Goal: Task Accomplishment & Management: Complete application form

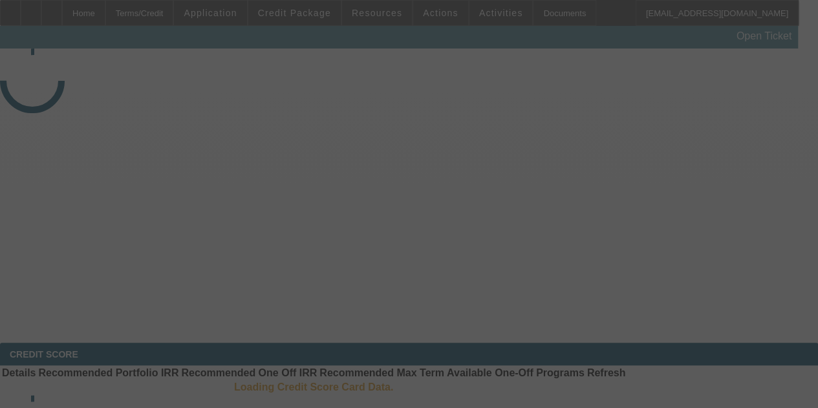
select select "4"
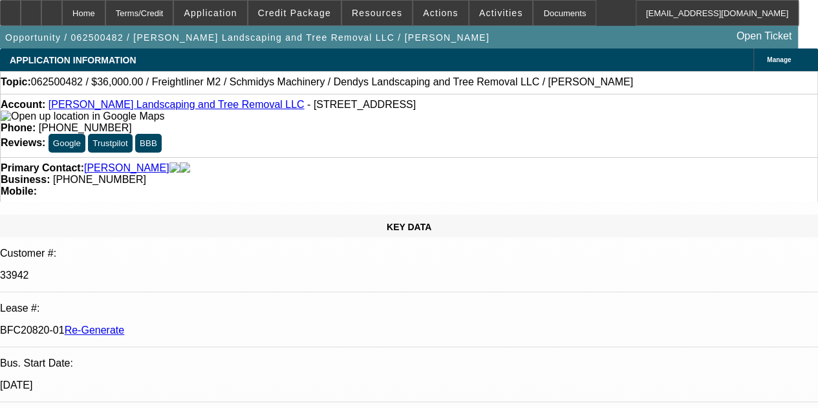
select select "0"
select select "2"
select select "0"
select select "6"
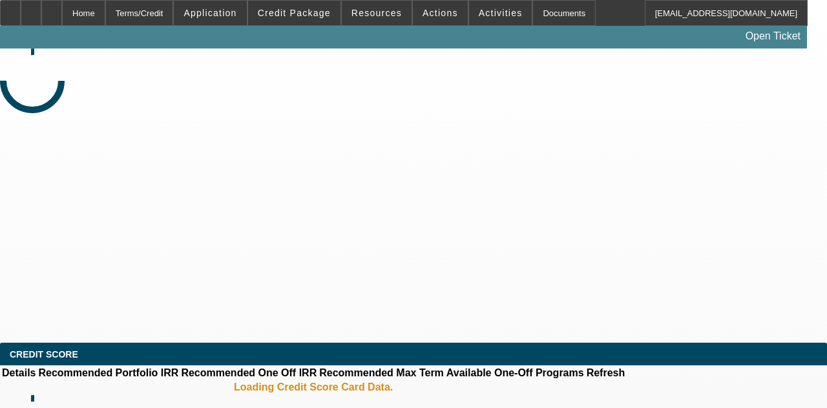
select select "4"
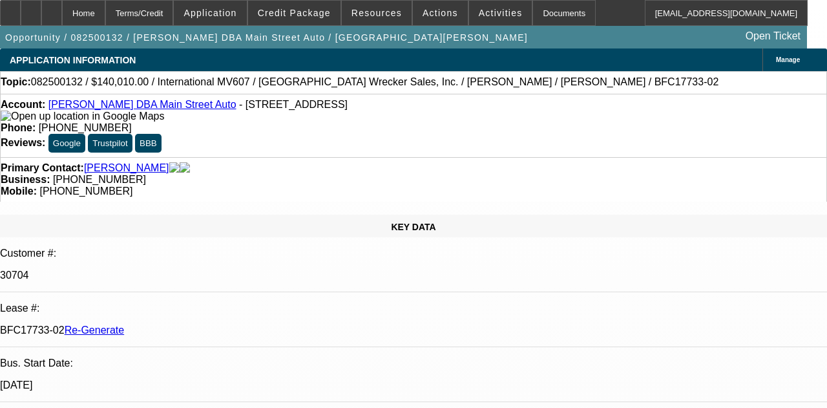
select select "0"
select select "2"
select select "0"
select select "6"
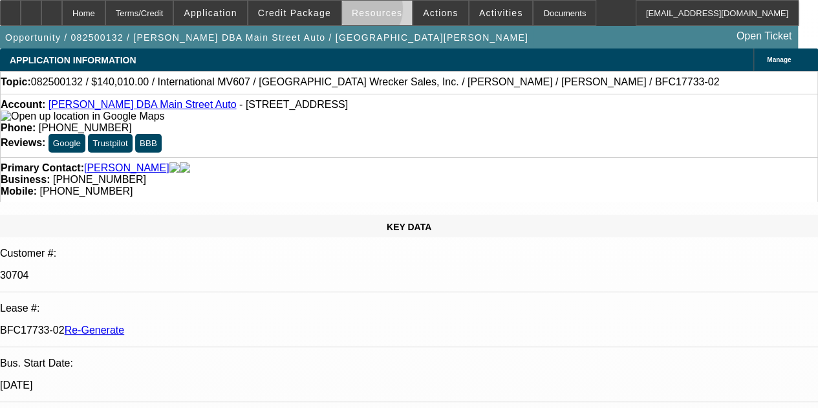
click at [362, 12] on span "Resources" at bounding box center [377, 13] width 50 height 10
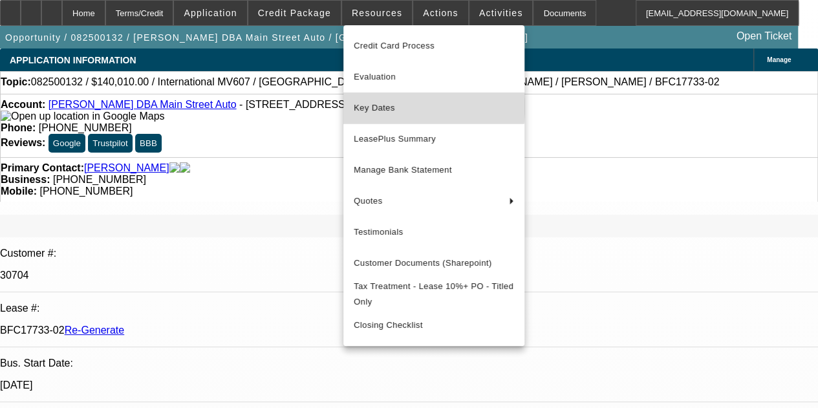
click at [367, 106] on span "Key Dates" at bounding box center [434, 108] width 160 height 16
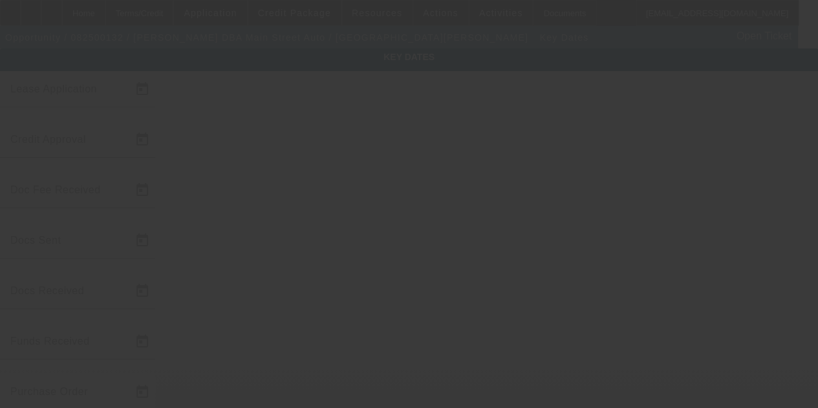
type input "8/6/2025"
type input "8/8/2025"
type input "8/11/2025"
type input "8/8/2025"
type input "8/11/2025"
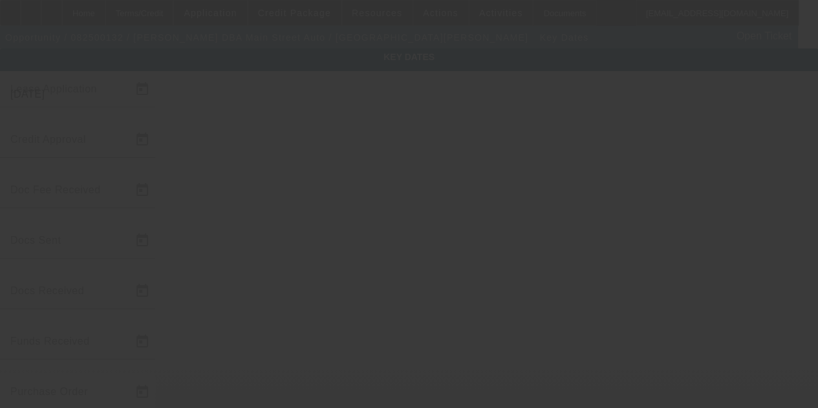
type input "8/11/2025"
type input "8/14/2025"
type input "8/15/2025"
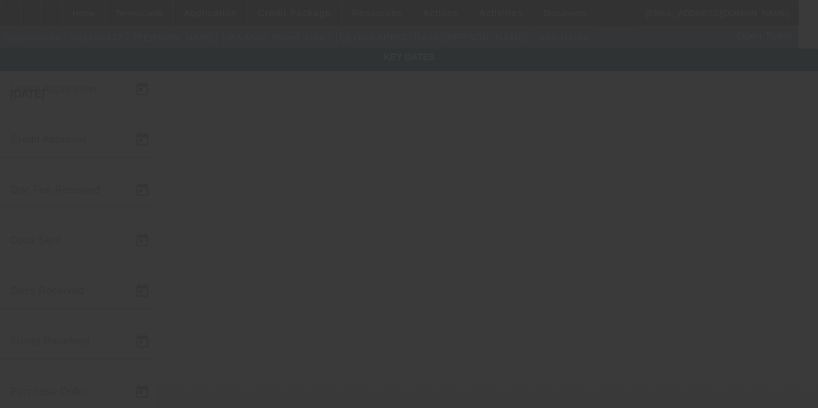
type input "9/15/2025"
type input "8/22/2025"
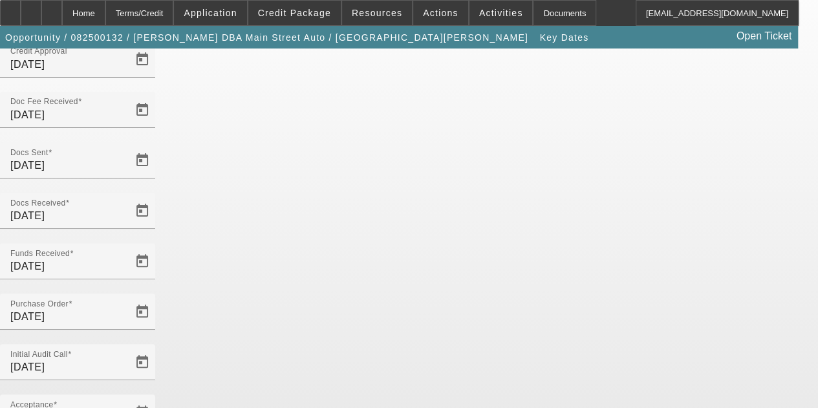
scroll to position [84, 0]
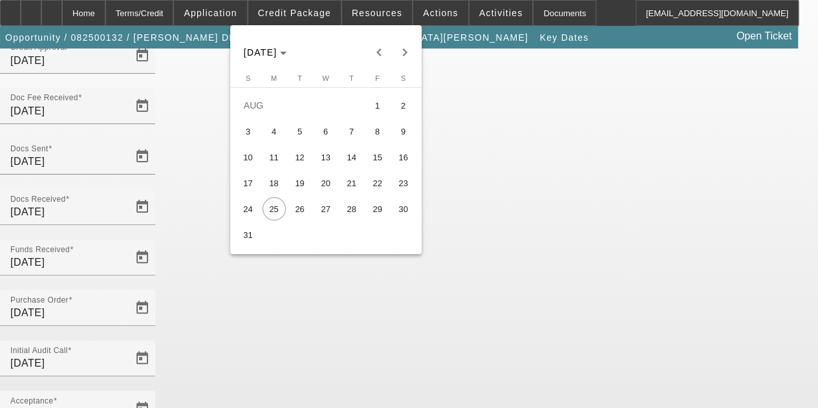
click at [377, 191] on span "22" at bounding box center [377, 182] width 23 height 23
type input "8/22/2025"
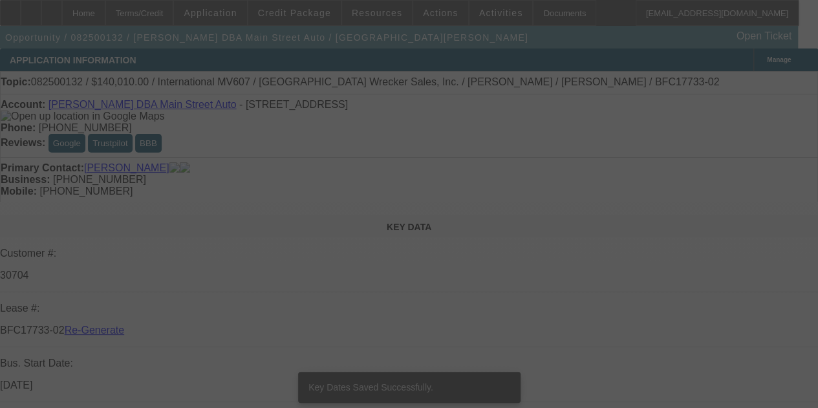
select select "4"
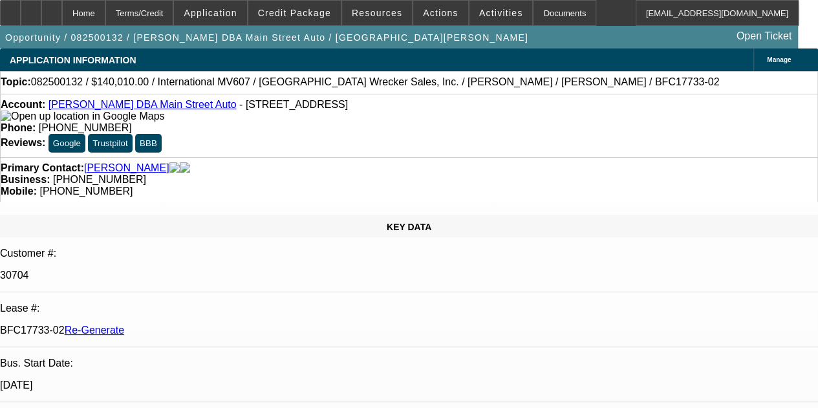
select select "0"
select select "2"
select select "0"
select select "6"
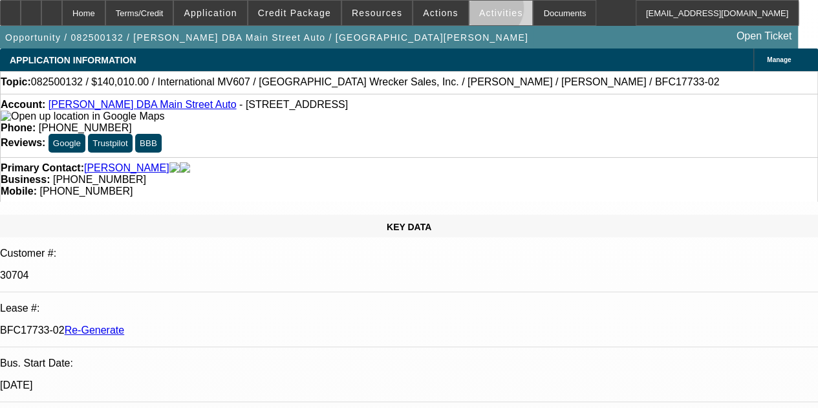
click at [479, 11] on span "Activities" at bounding box center [501, 13] width 44 height 10
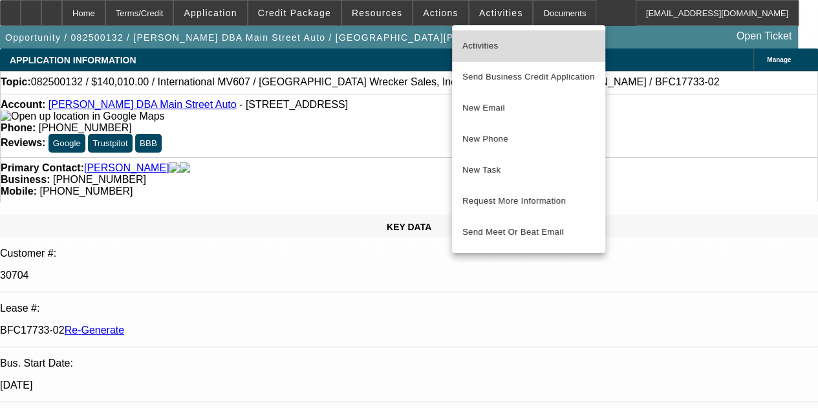
click at [477, 43] on span "Activities" at bounding box center [528, 46] width 133 height 16
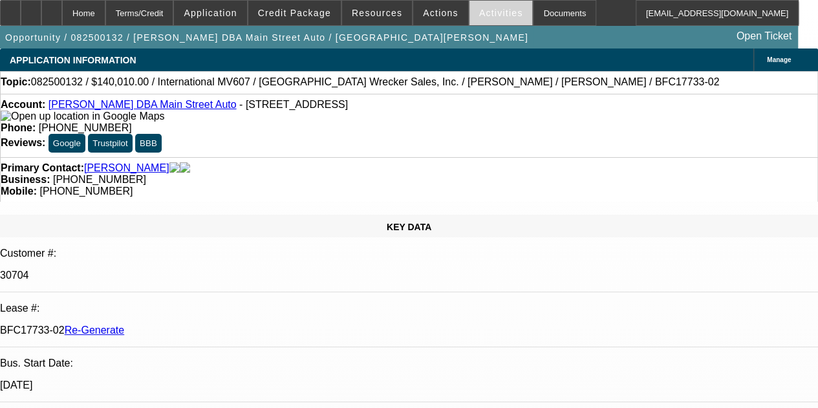
click at [491, 11] on span "Activities" at bounding box center [501, 13] width 44 height 10
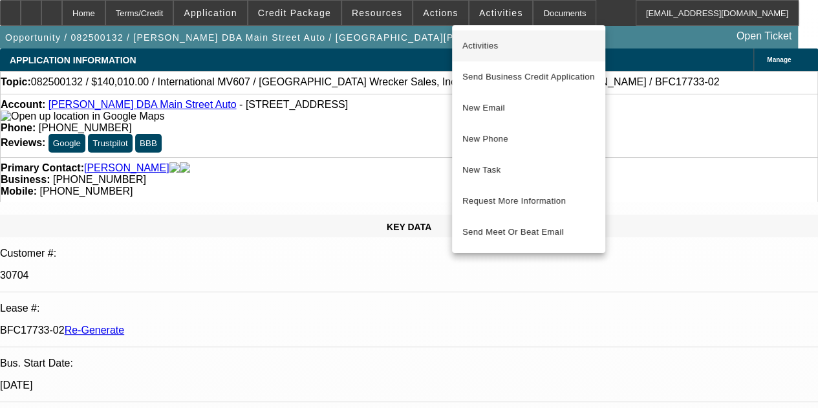
click at [485, 50] on span "Activities" at bounding box center [528, 46] width 133 height 16
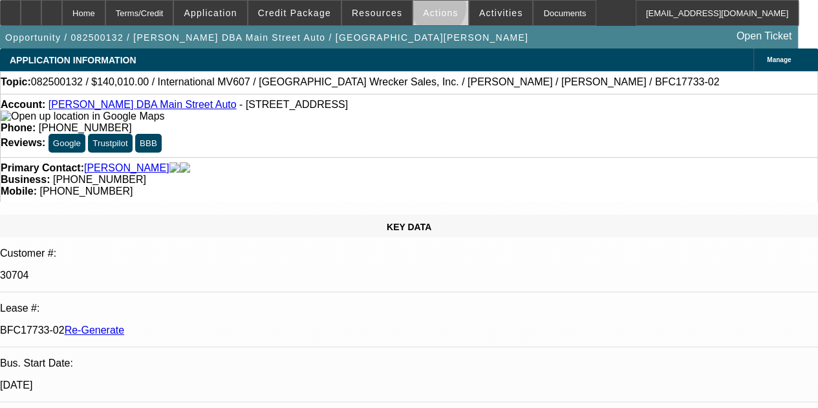
click at [429, 11] on span "Actions" at bounding box center [441, 13] width 36 height 10
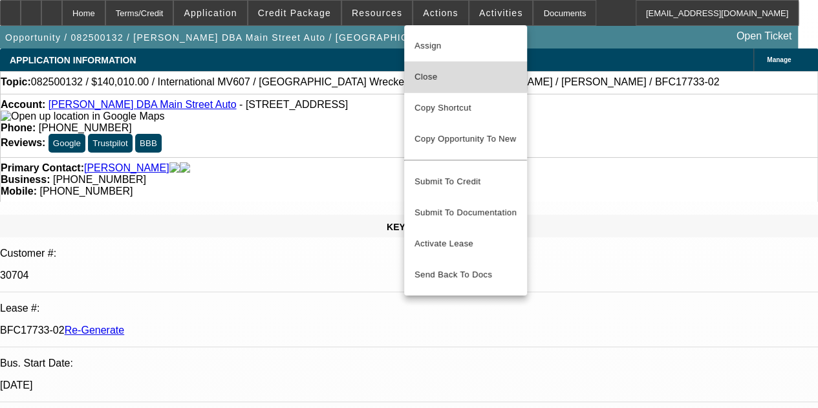
click at [430, 72] on span "Close" at bounding box center [465, 77] width 102 height 16
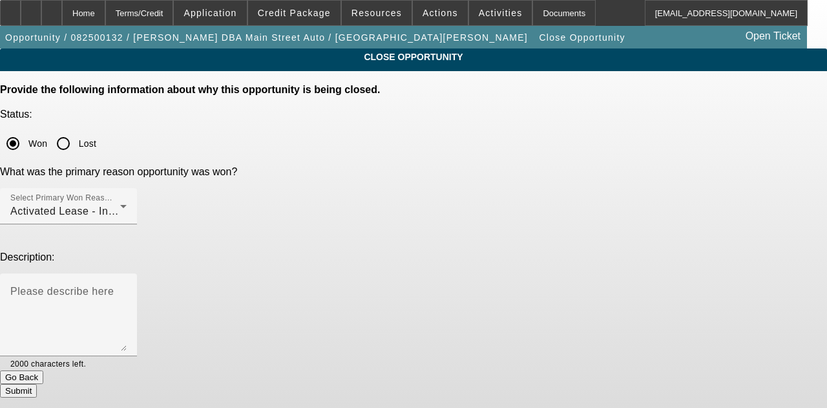
click at [37, 384] on button "Submit" at bounding box center [18, 391] width 37 height 14
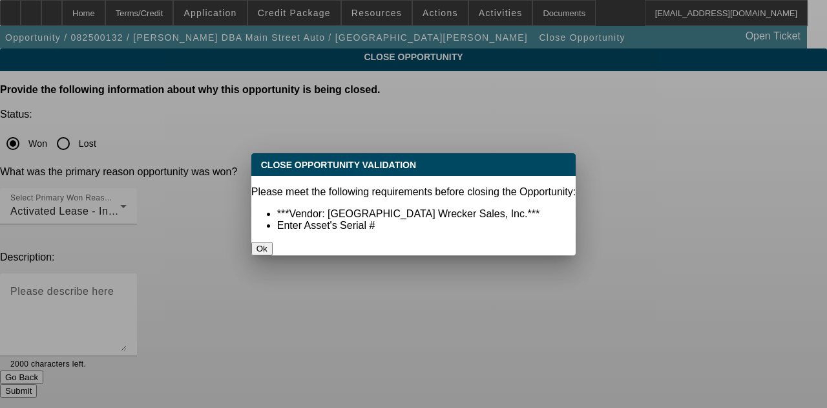
click at [273, 242] on button "Ok" at bounding box center [261, 249] width 21 height 14
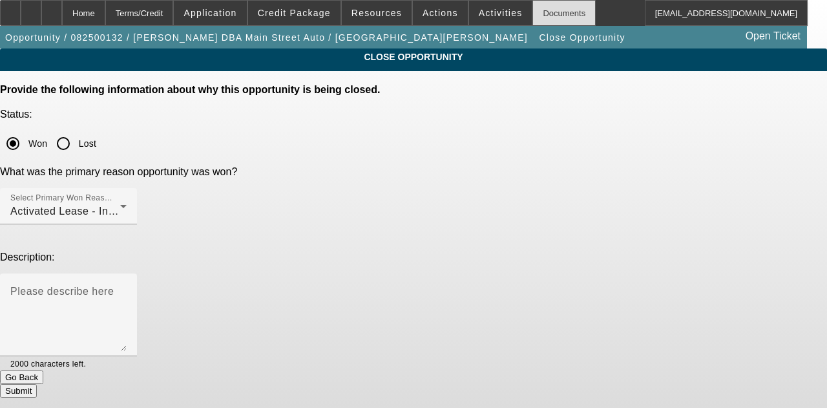
click at [535, 18] on div "Documents" at bounding box center [564, 13] width 63 height 26
click at [37, 384] on button "Submit" at bounding box center [18, 391] width 37 height 14
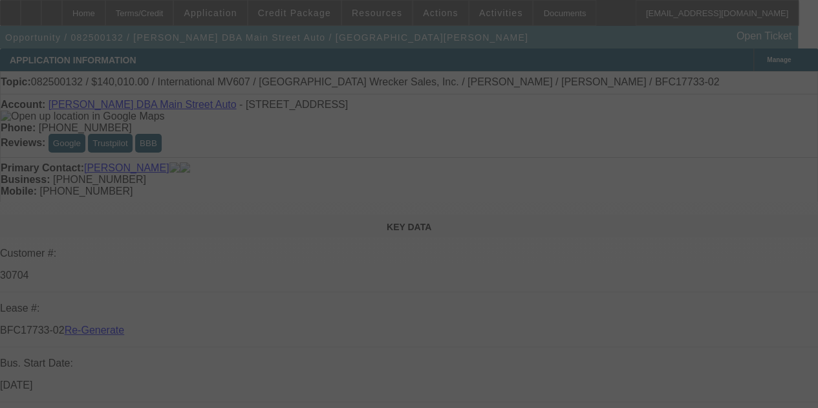
select select "4"
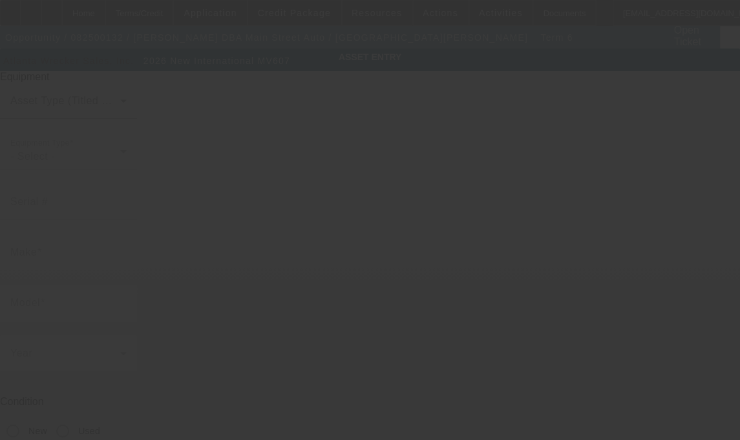
type input "1HTEUMML5TS502407"
type input "International"
type input "MV607"
radio input "true"
type textarea "with"
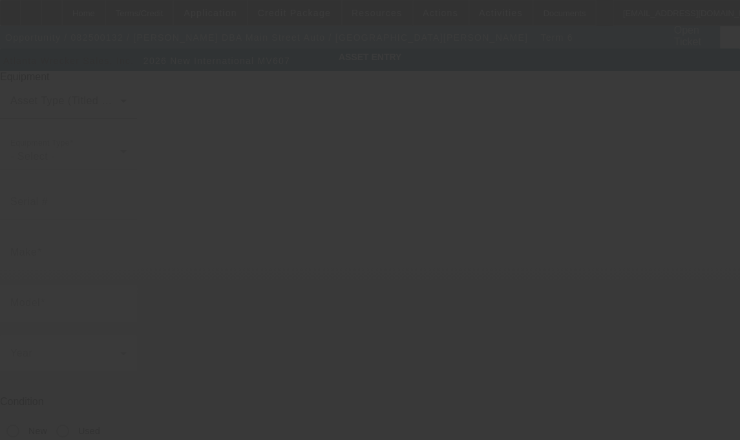
type input "2568 E Main St"
type input "Cato"
type input "13033"
type input "Cayuga"
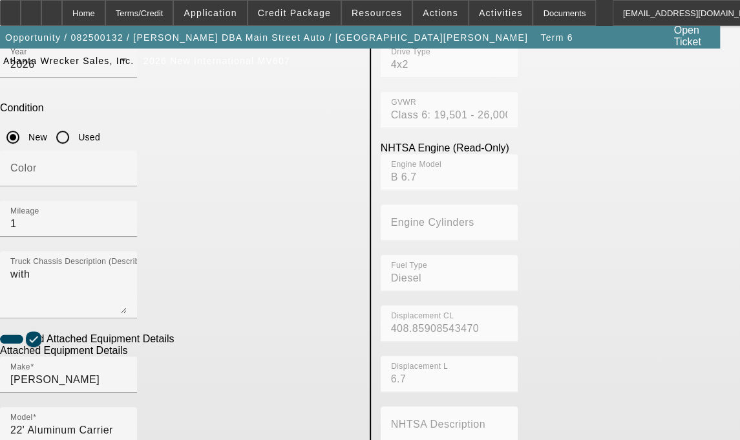
scroll to position [296, 0]
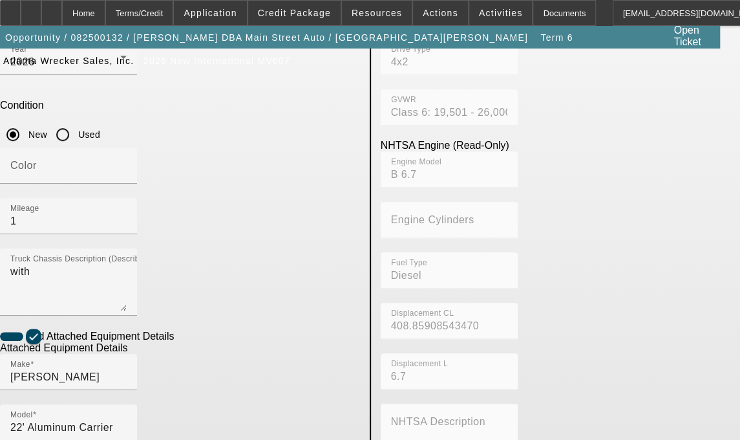
checkbox input "true"
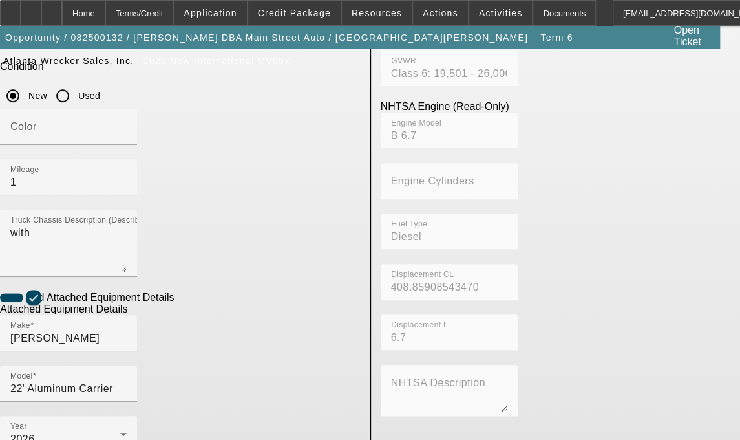
scroll to position [390, 0]
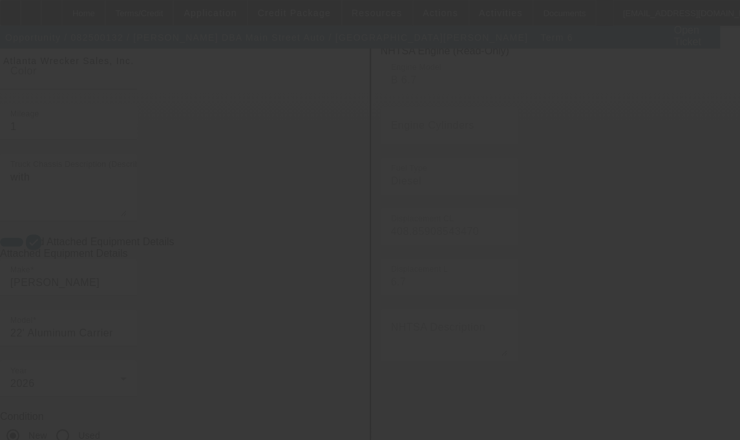
click at [656, 73] on div at bounding box center [370, 220] width 740 height 440
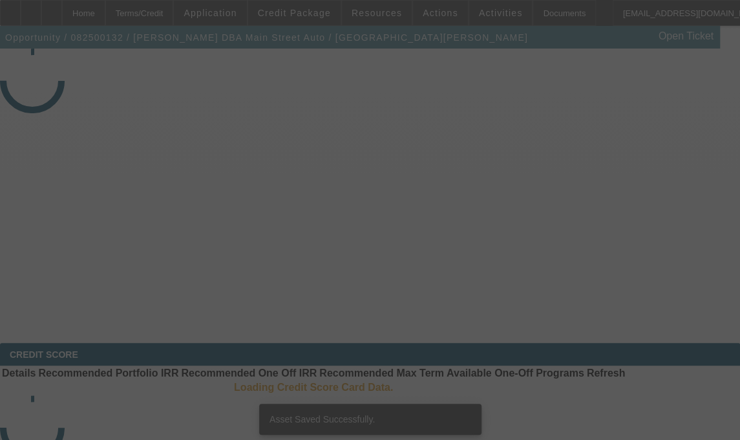
select select "4"
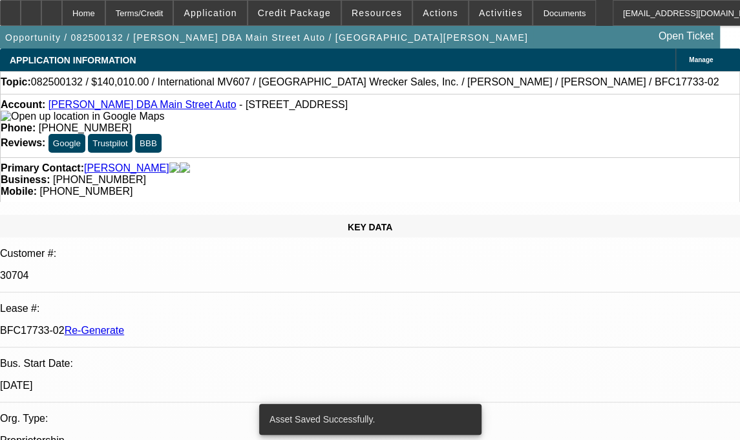
select select "0"
select select "2"
select select "0"
select select "6"
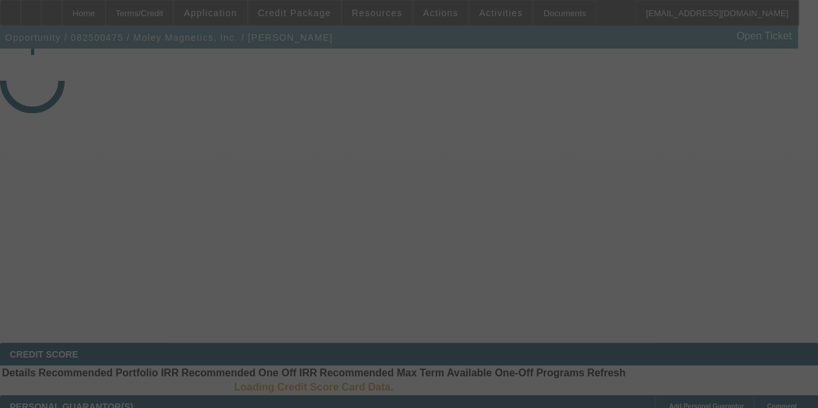
select select "3"
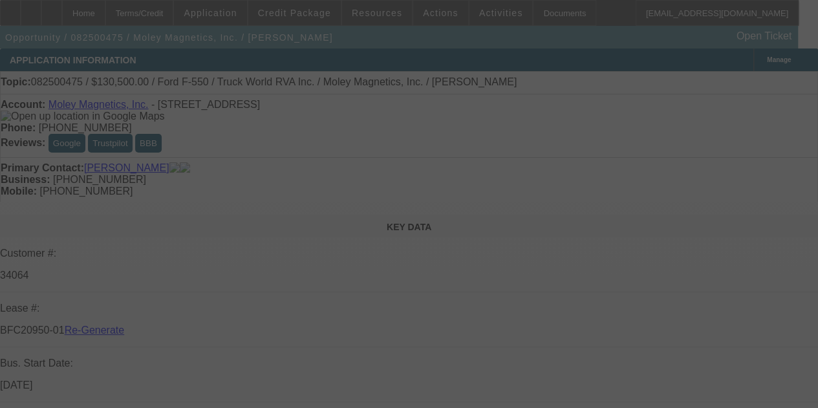
select select "0.1"
select select "0"
select select "6"
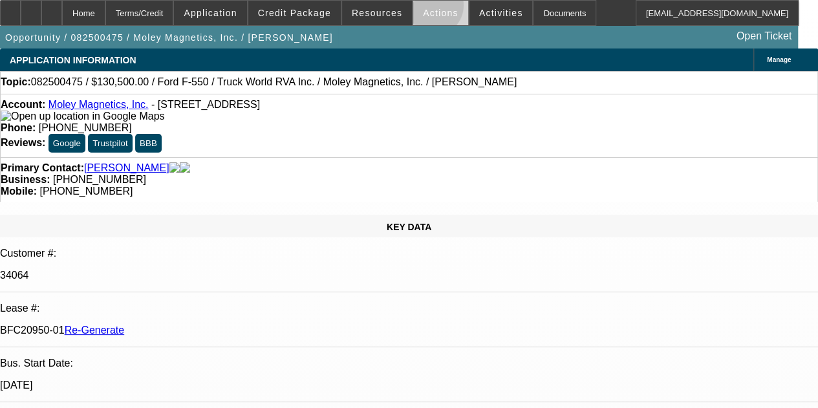
click at [423, 8] on span "Actions" at bounding box center [441, 13] width 36 height 10
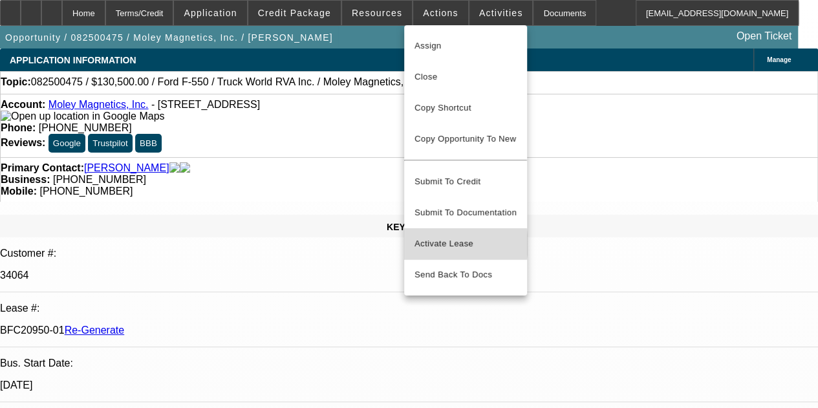
click at [440, 236] on span "Activate Lease" at bounding box center [465, 244] width 102 height 16
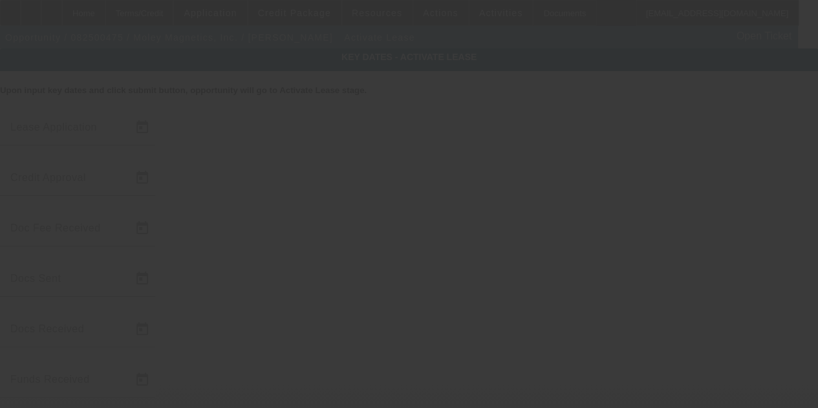
type input "8/18/2025"
type input "8/19/2025"
type input "8/21/2025"
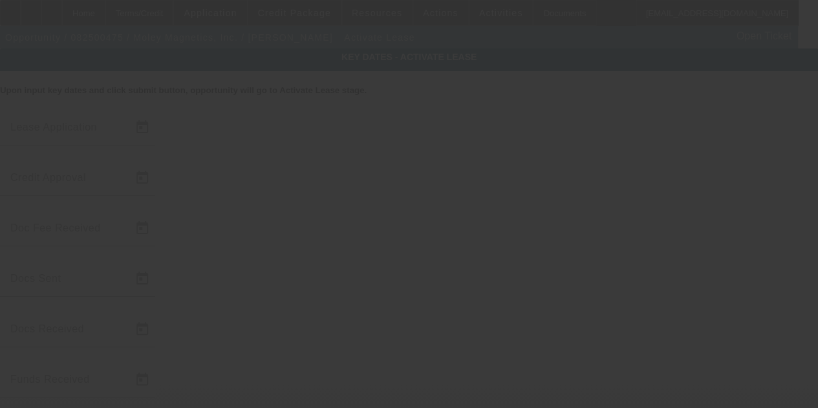
type input "8/21/2025"
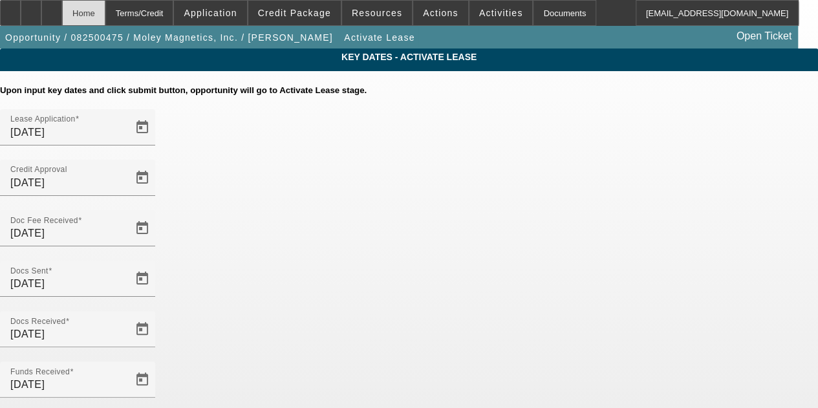
click at [105, 8] on div "Home" at bounding box center [83, 13] width 43 height 26
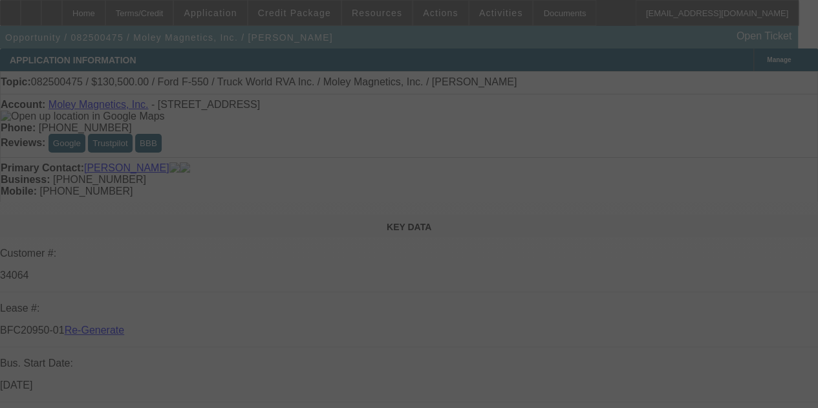
select select "3"
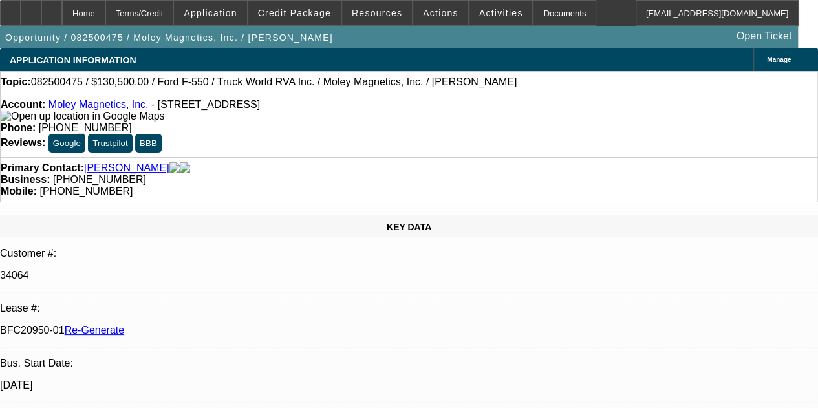
select select "0.1"
select select "0"
select select "6"
click at [425, 12] on span "Actions" at bounding box center [441, 13] width 36 height 10
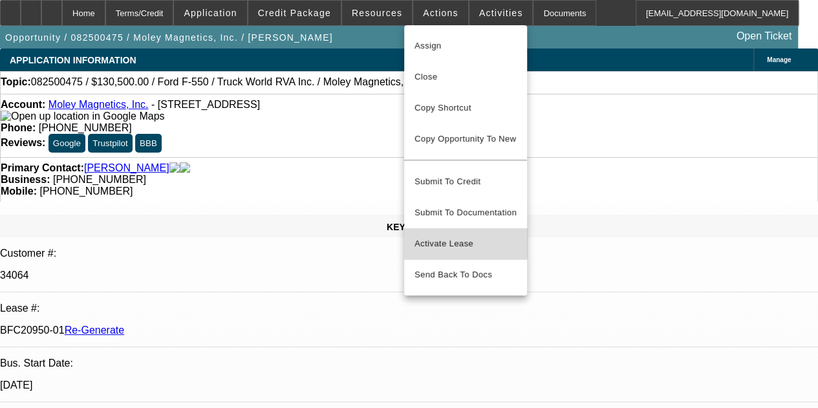
click at [436, 236] on span "Activate Lease" at bounding box center [465, 244] width 102 height 16
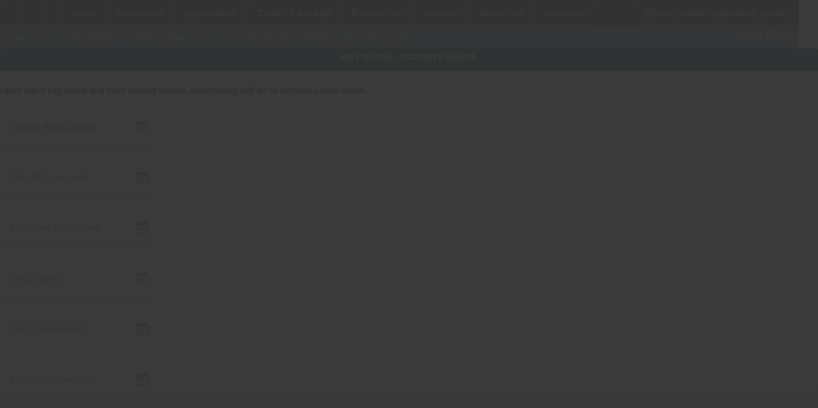
type input "8/18/2025"
type input "8/19/2025"
type input "8/21/2025"
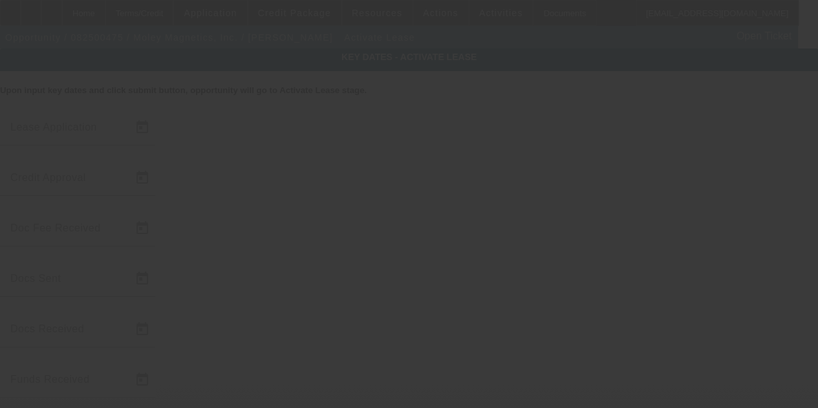
type input "8/21/2025"
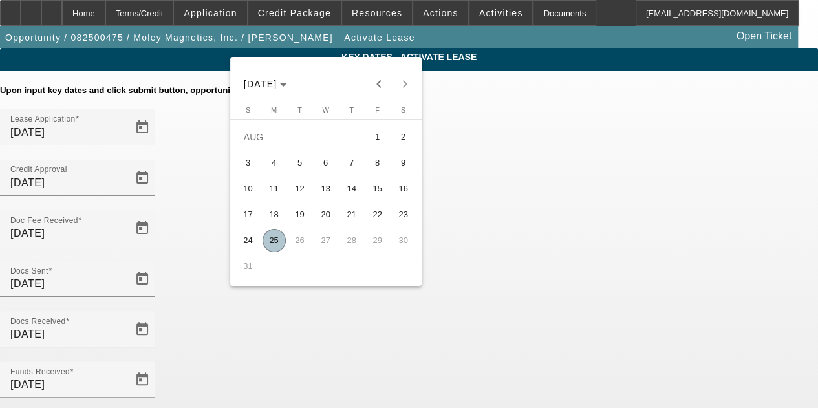
click at [270, 241] on span "25" at bounding box center [273, 240] width 23 height 23
type input "8/25/2025"
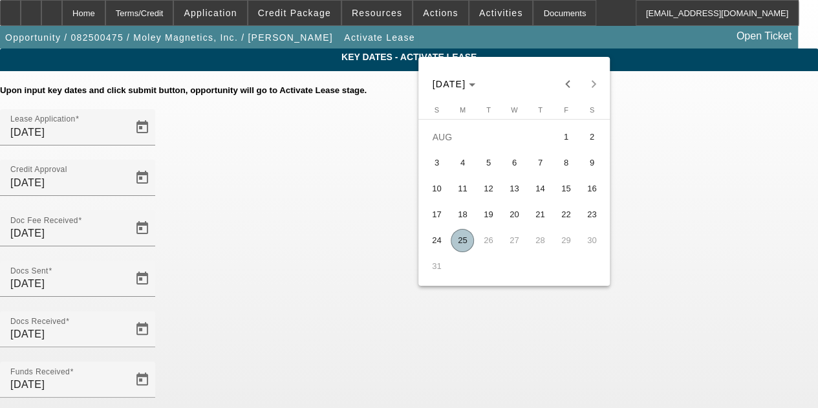
click at [455, 241] on span "25" at bounding box center [462, 240] width 23 height 23
type input "8/25/2025"
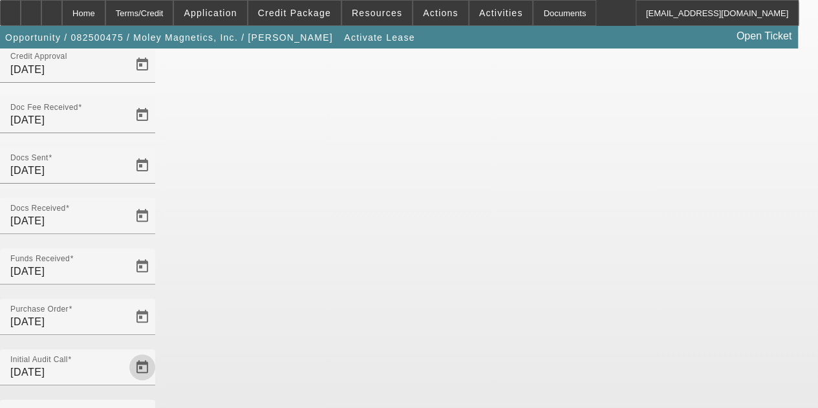
scroll to position [115, 0]
click at [158, 400] on span "Open calendar" at bounding box center [142, 415] width 31 height 31
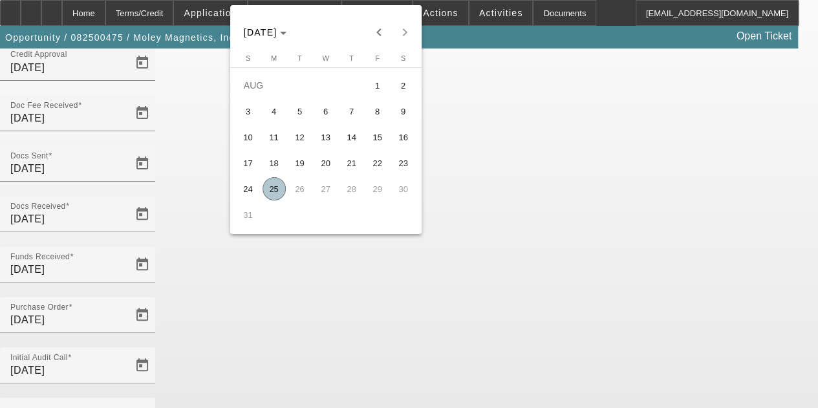
click at [270, 189] on span "25" at bounding box center [273, 188] width 23 height 23
type input "8/25/2025"
type input "9/1/2025"
type input "10/1/2025"
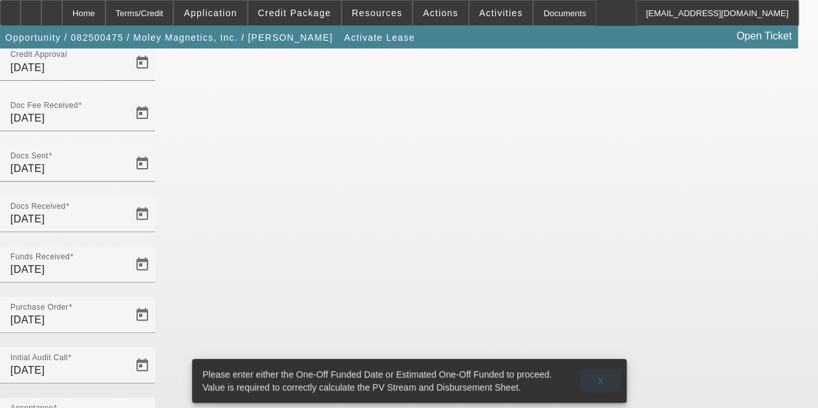
click at [599, 365] on span at bounding box center [600, 380] width 41 height 31
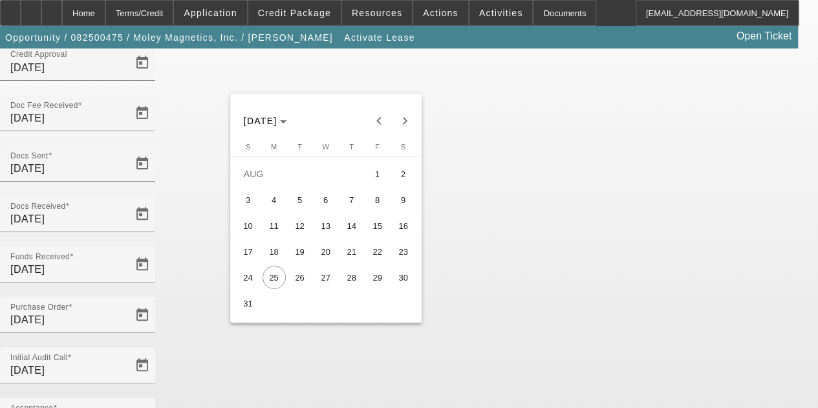
click at [328, 280] on span "27" at bounding box center [325, 277] width 23 height 23
type input "8/27/2025"
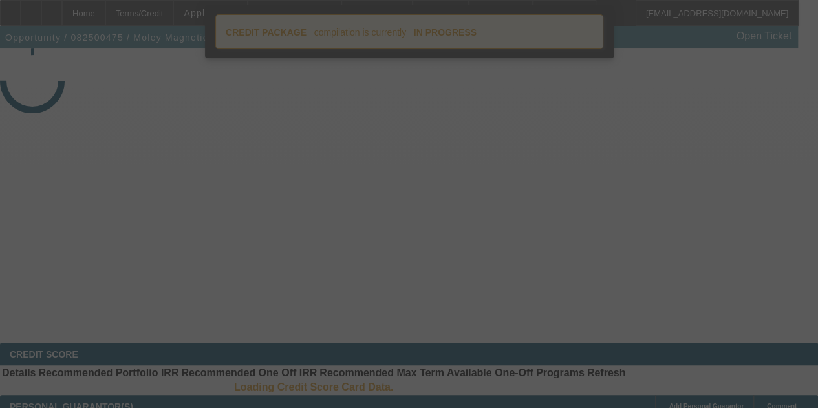
select select "4"
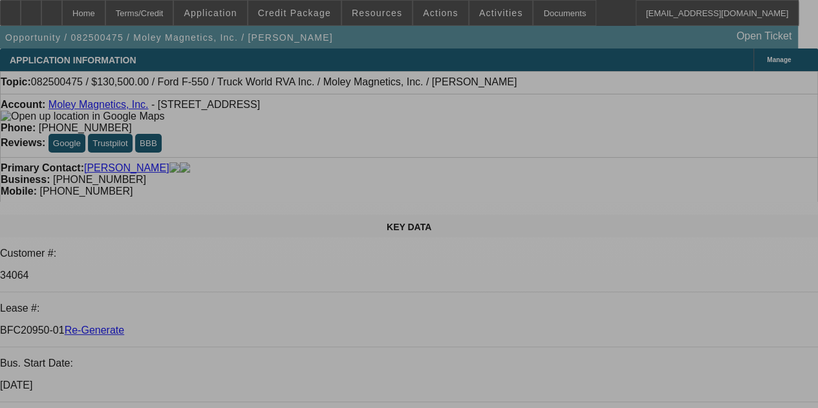
select select "0.1"
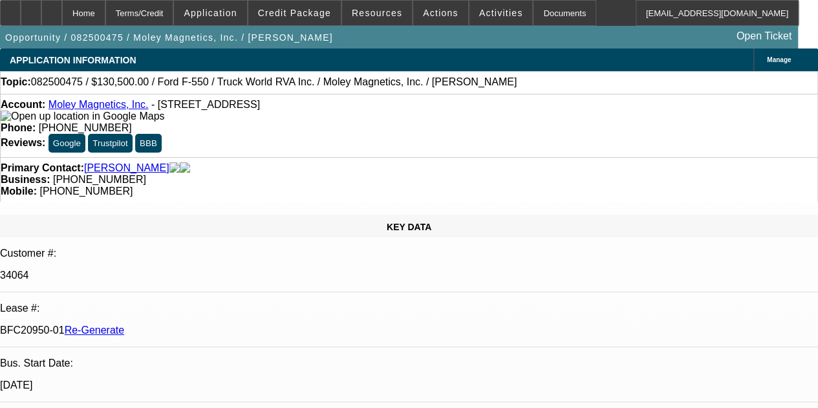
select select "0"
select select "6"
click at [536, 15] on div "Documents" at bounding box center [564, 13] width 63 height 26
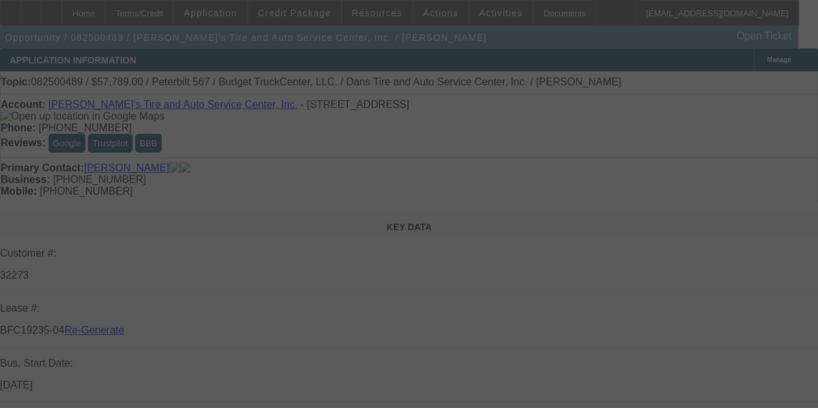
select select "3"
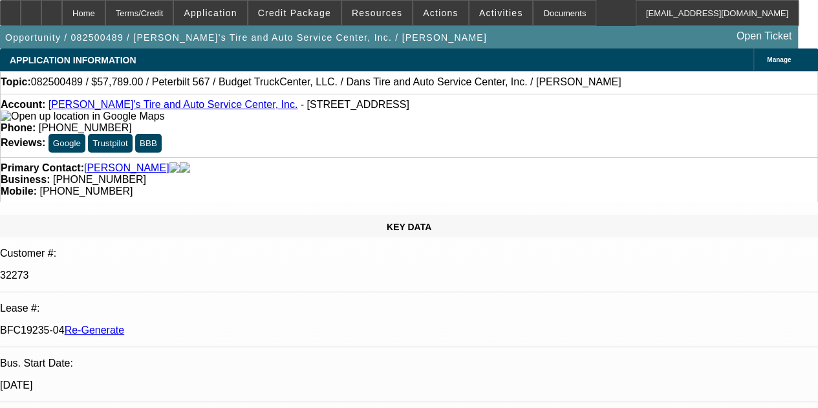
select select "0"
select select "3"
select select "0.1"
select select "4"
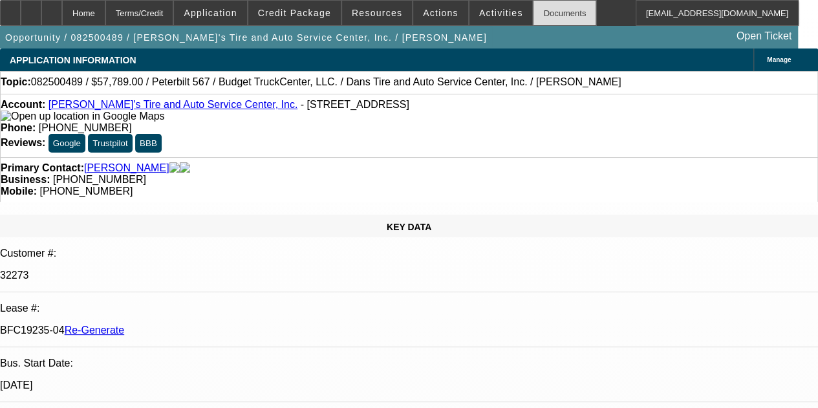
click at [545, 10] on div "Documents" at bounding box center [564, 13] width 63 height 26
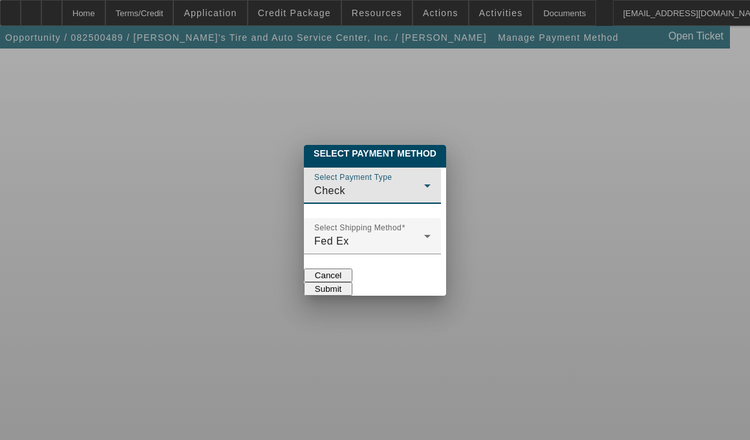
click at [435, 178] on icon at bounding box center [427, 186] width 16 height 16
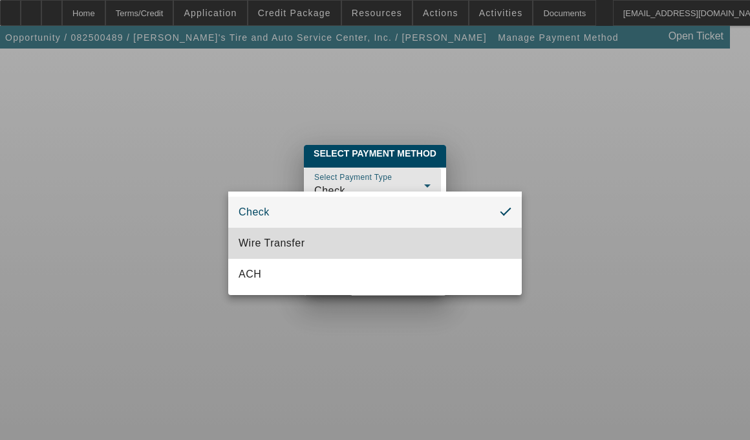
click at [306, 237] on mat-option "Wire Transfer" at bounding box center [374, 243] width 293 height 31
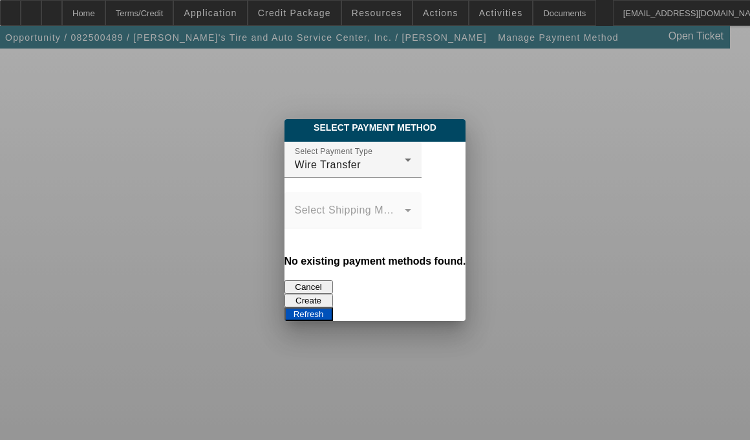
click at [333, 293] on button "Create" at bounding box center [308, 300] width 48 height 14
click at [333, 307] on button "Refresh" at bounding box center [308, 314] width 48 height 14
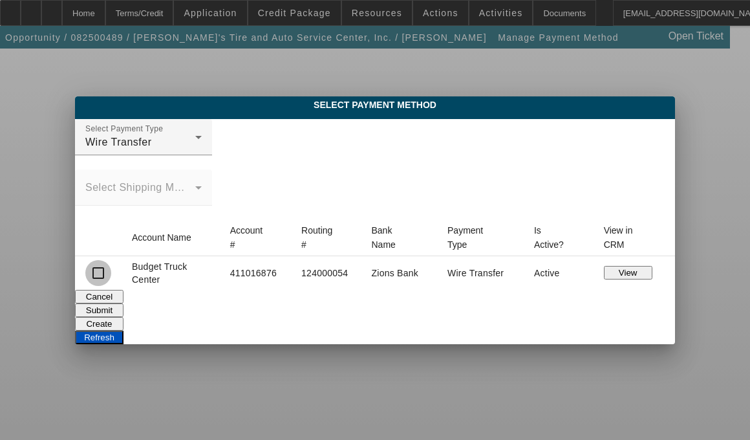
click at [111, 277] on input "checkbox" at bounding box center [98, 273] width 26 height 26
checkbox input "true"
click at [123, 303] on button "Submit" at bounding box center [99, 310] width 48 height 14
